Goal: Task Accomplishment & Management: Use online tool/utility

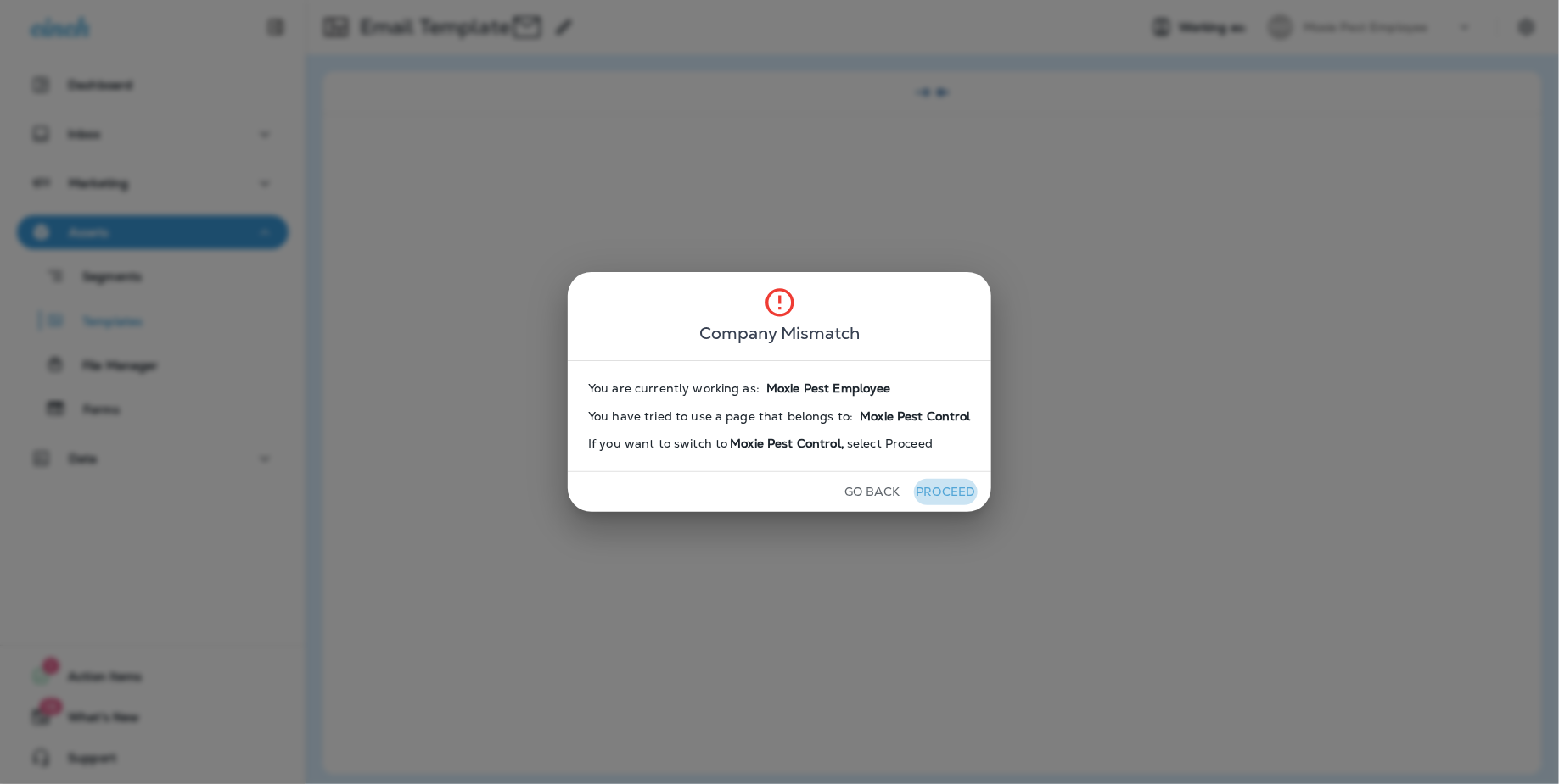
click at [964, 486] on button "Proceed" at bounding box center [946, 492] width 64 height 27
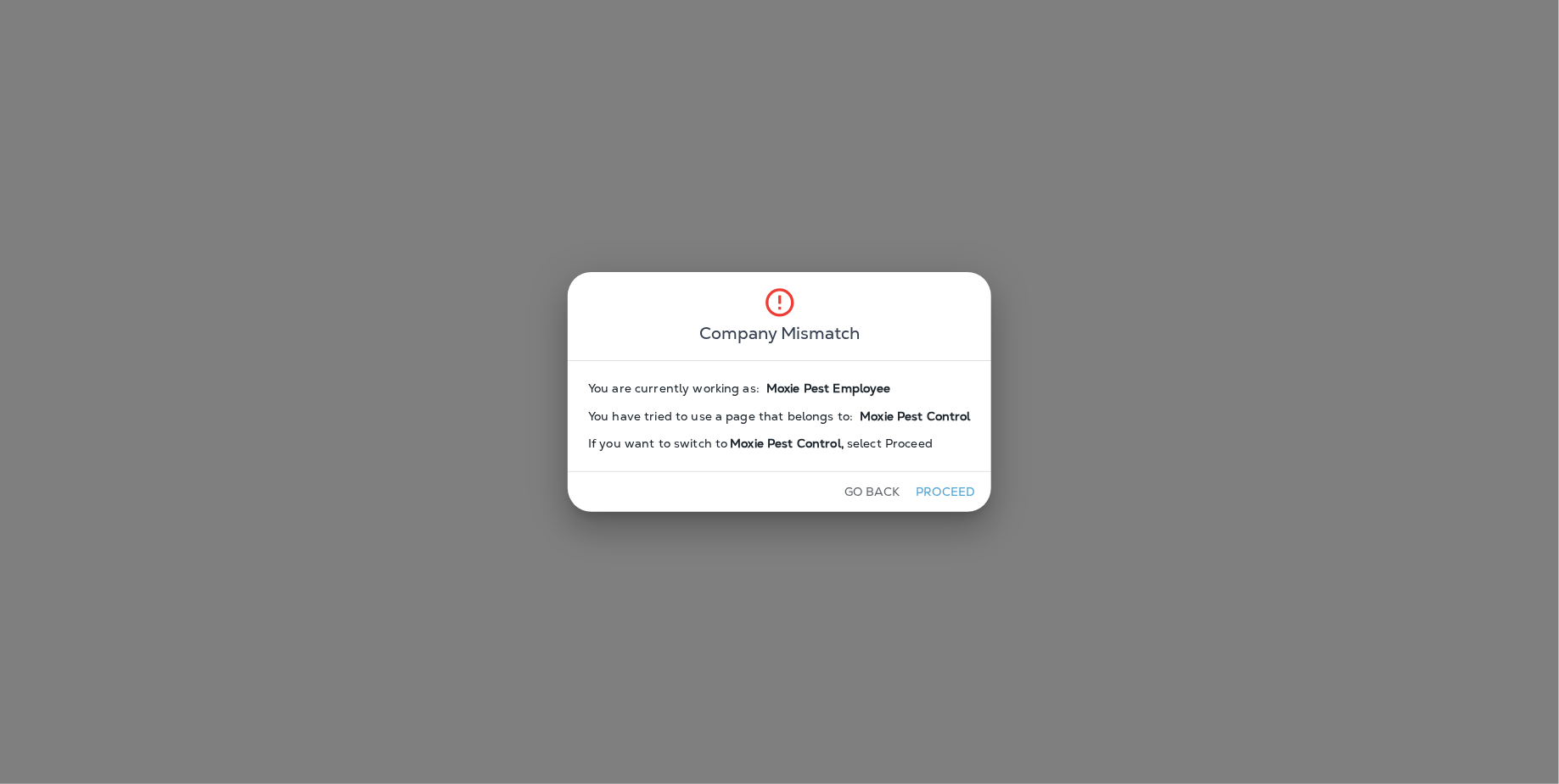
click at [962, 489] on button "Proceed" at bounding box center [946, 492] width 64 height 27
click at [962, 489] on div "Company Mismatch You are currently working as: Moxie Pest Employee You have tri…" at bounding box center [780, 392] width 1559 height 784
click at [962, 489] on button "Proceed" at bounding box center [946, 492] width 64 height 27
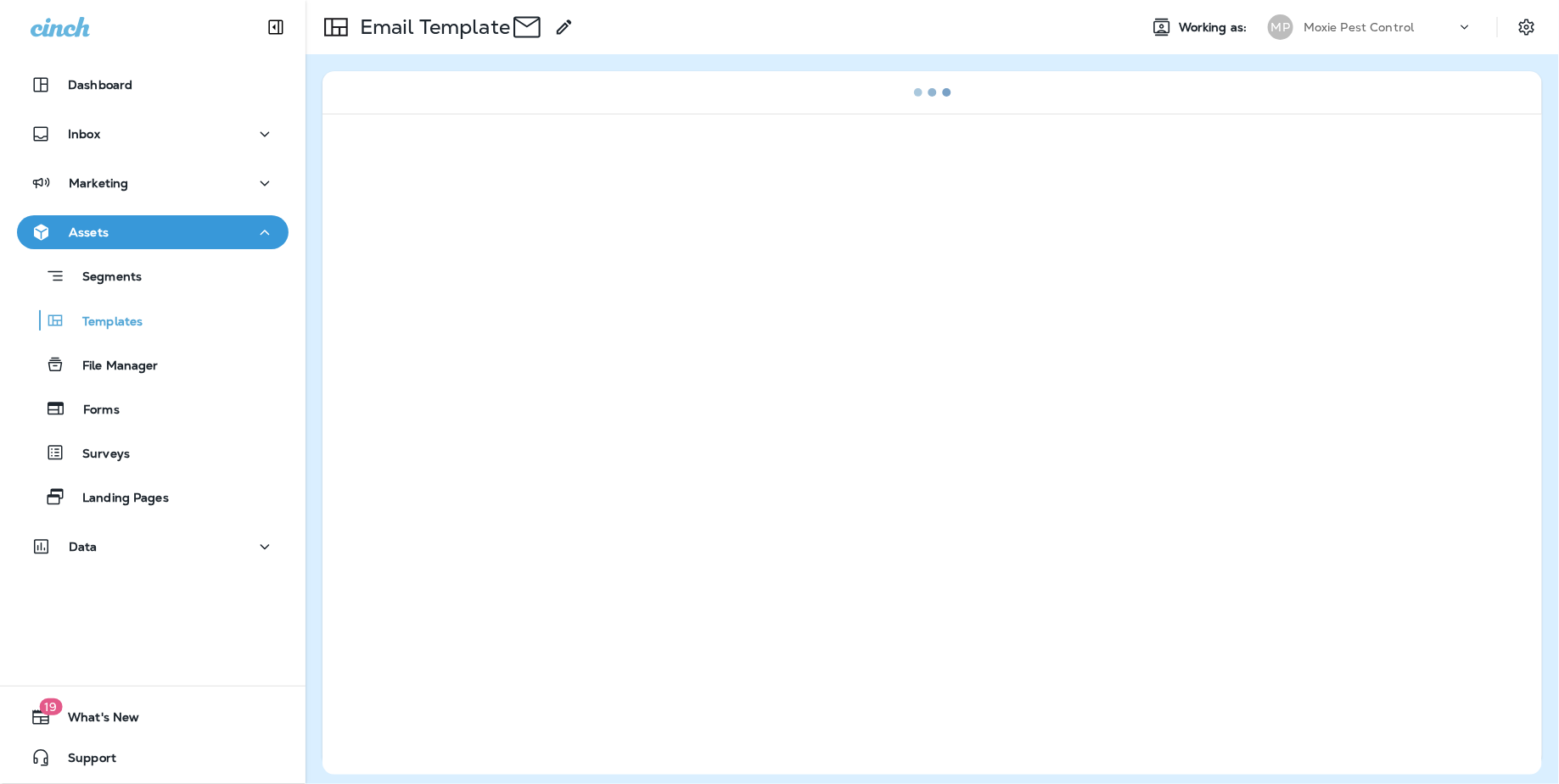
click at [962, 489] on div "Company Mismatch You are currently working as: You have tried to use a page tha…" at bounding box center [780, 392] width 1559 height 784
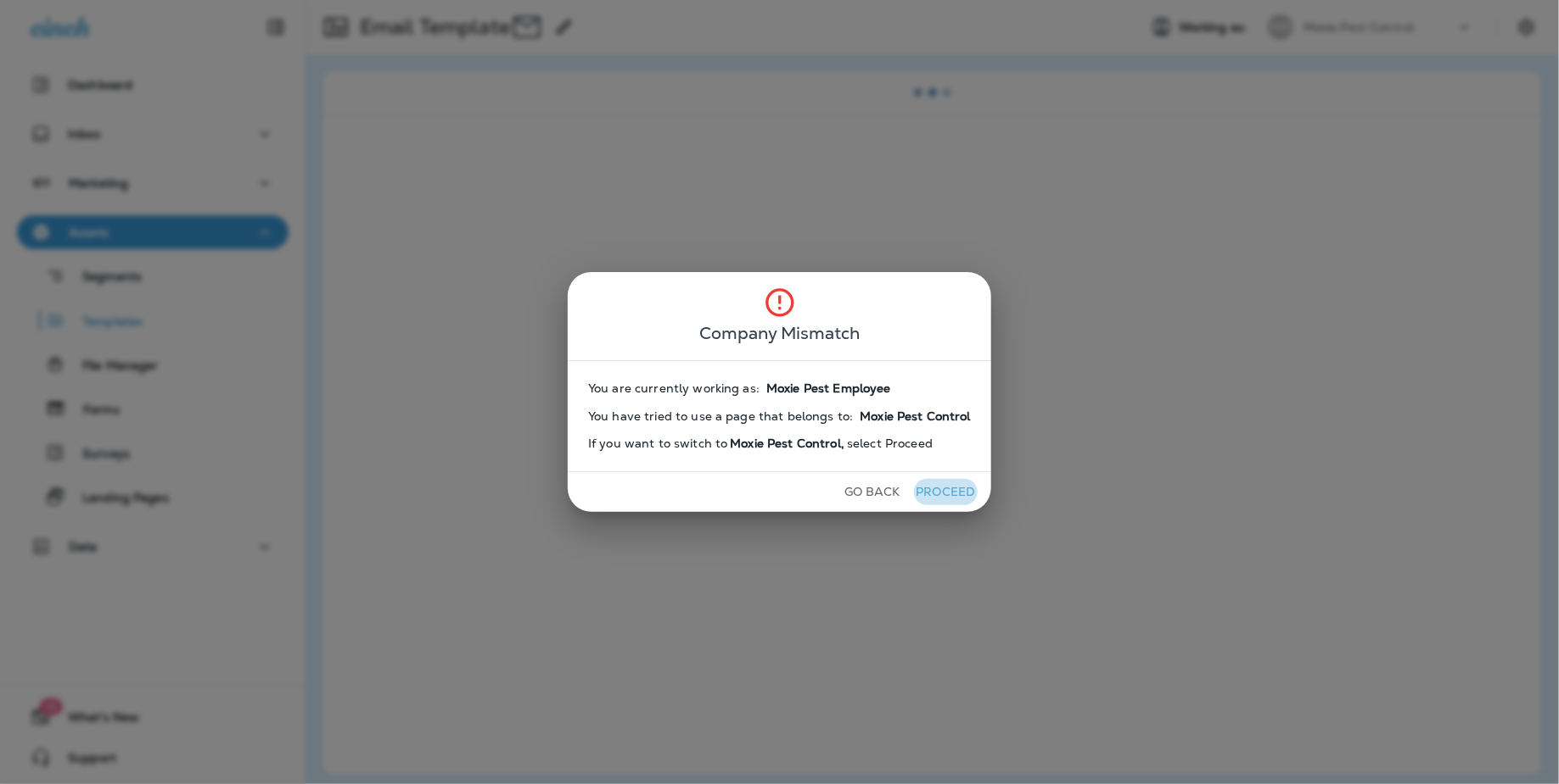
click at [962, 489] on button "Proceed" at bounding box center [946, 492] width 64 height 27
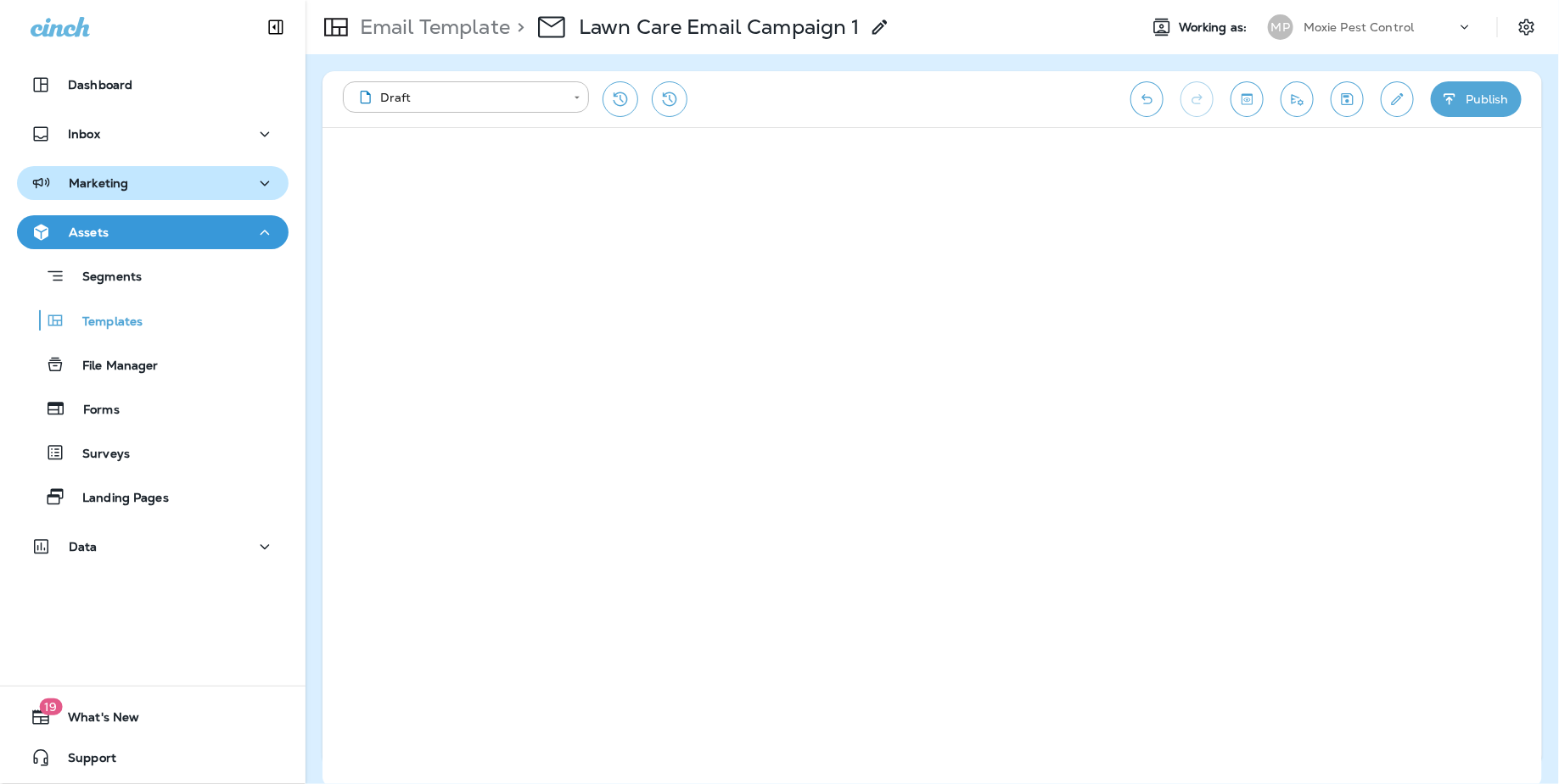
click at [153, 177] on div "Marketing" at bounding box center [152, 184] width 245 height 22
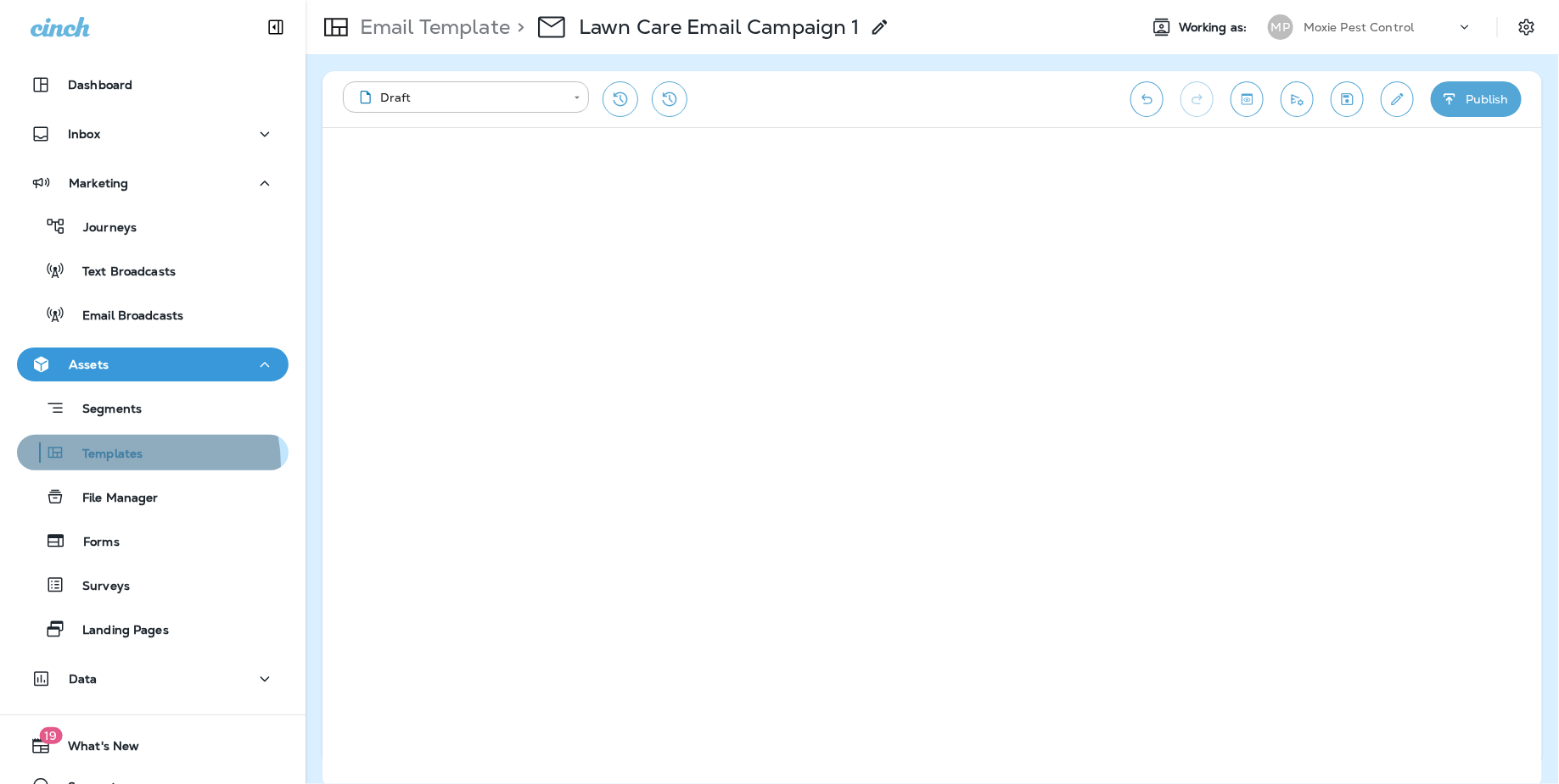
click at [128, 466] on button "Templates" at bounding box center [152, 453] width 271 height 35
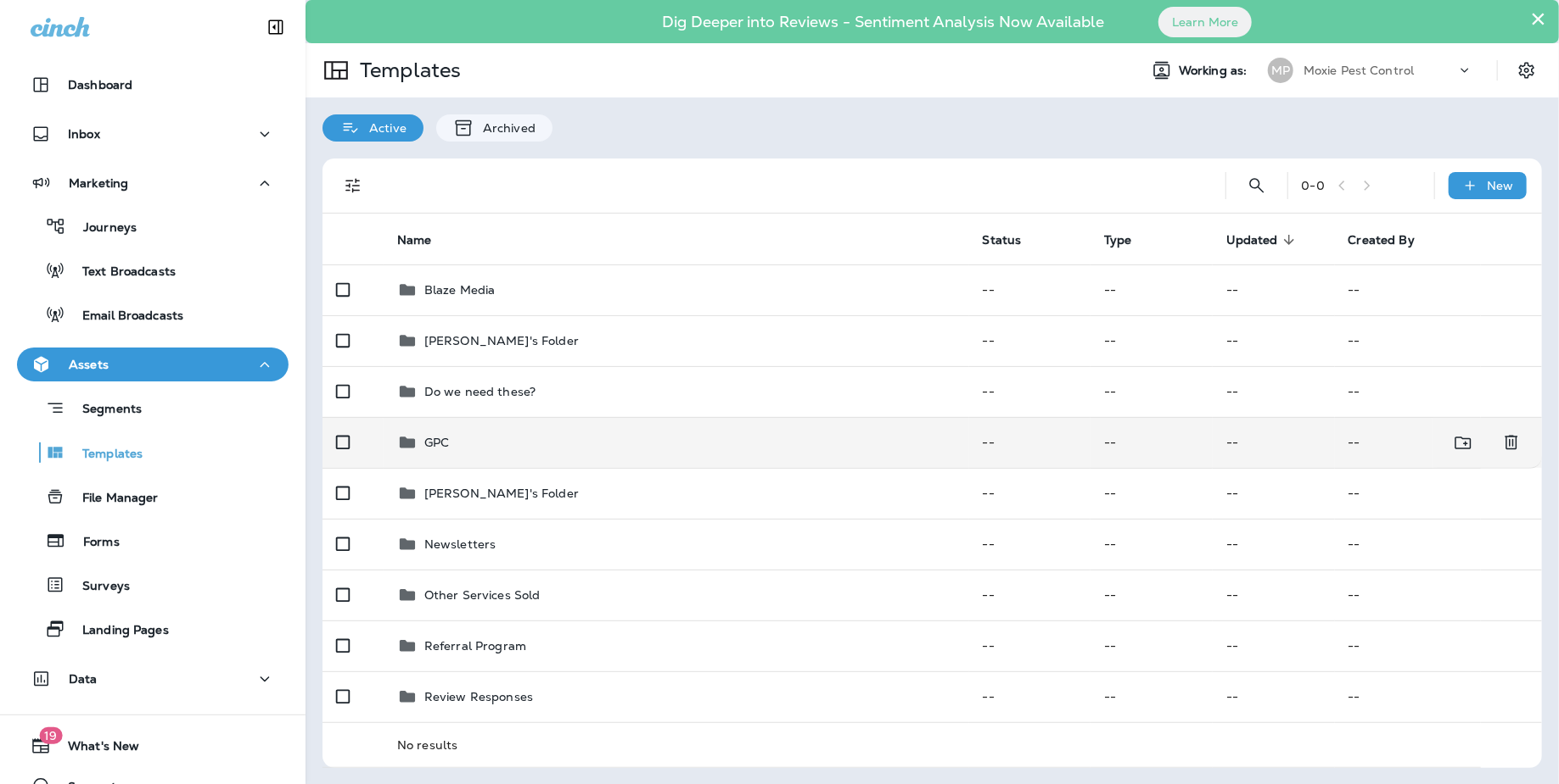
click at [448, 437] on p "GPC" at bounding box center [436, 443] width 25 height 14
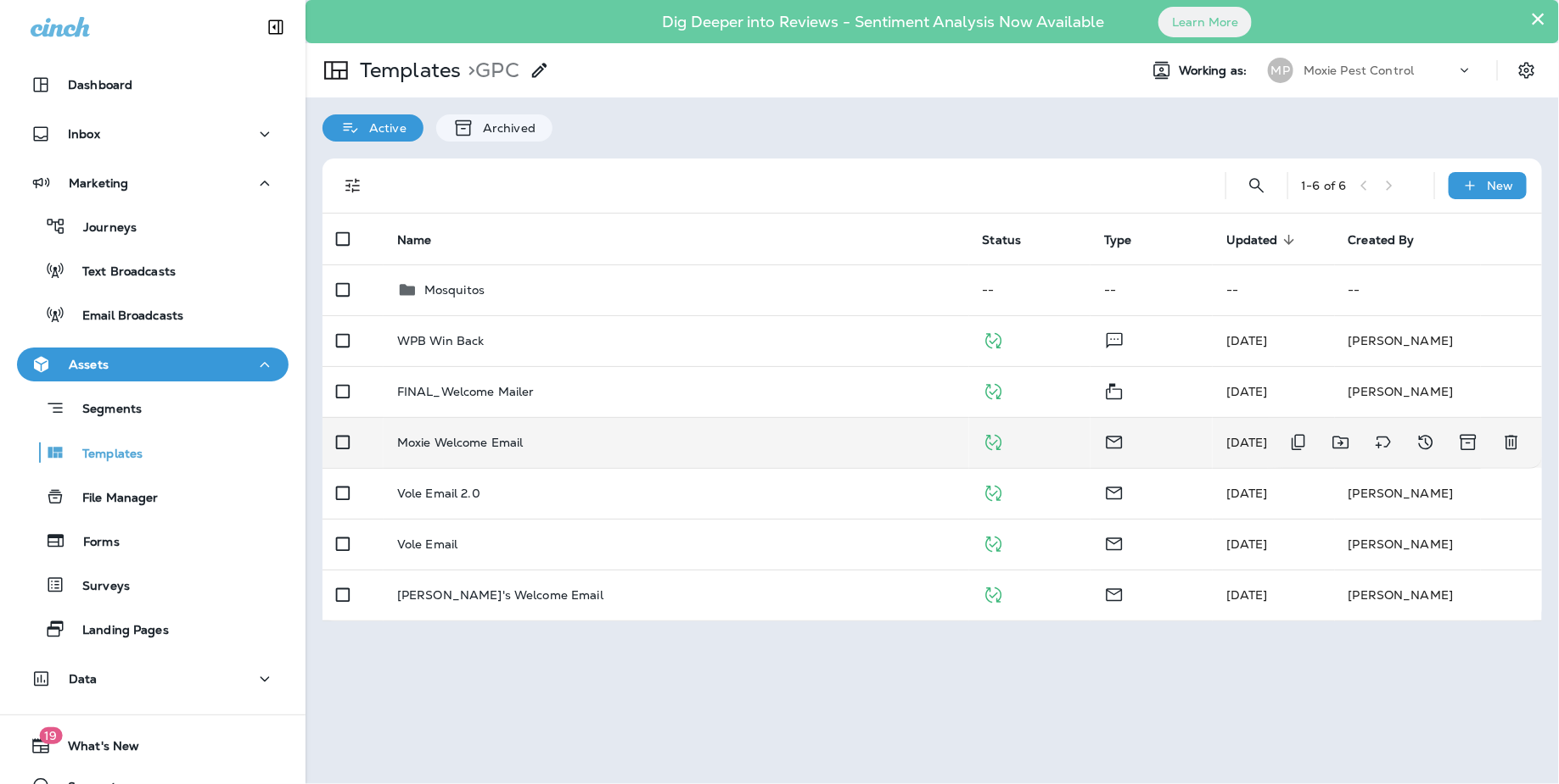
click at [476, 440] on p "Moxie Welcome Email" at bounding box center [460, 443] width 127 height 14
